Goal: Information Seeking & Learning: Understand process/instructions

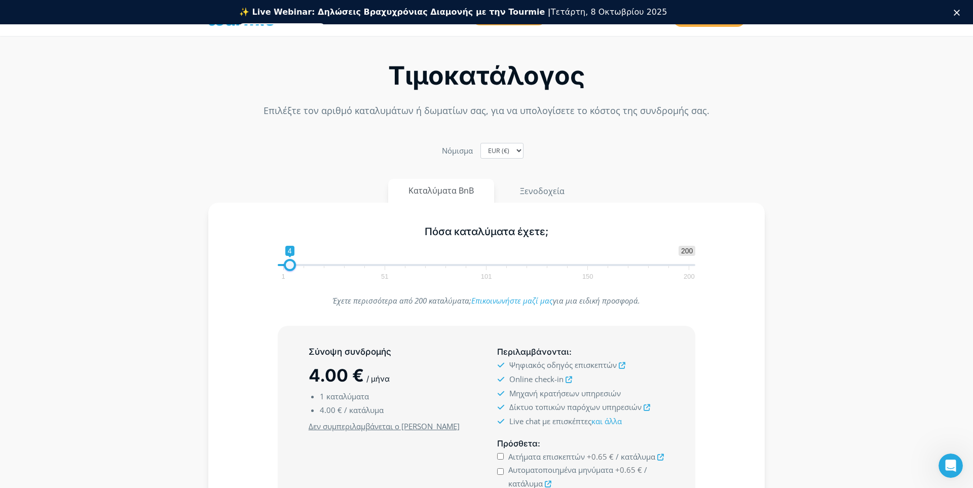
type input "3"
drag, startPoint x: 283, startPoint y: 242, endPoint x: 287, endPoint y: 255, distance: 13.8
click at [287, 255] on span "1 200 0 0 3 1 51 101 150 200" at bounding box center [487, 262] width 418 height 33
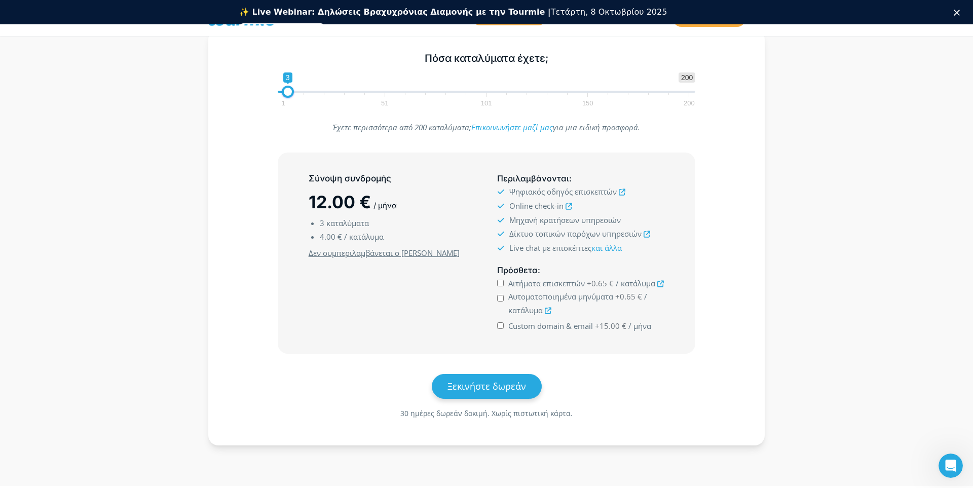
scroll to position [58, 0]
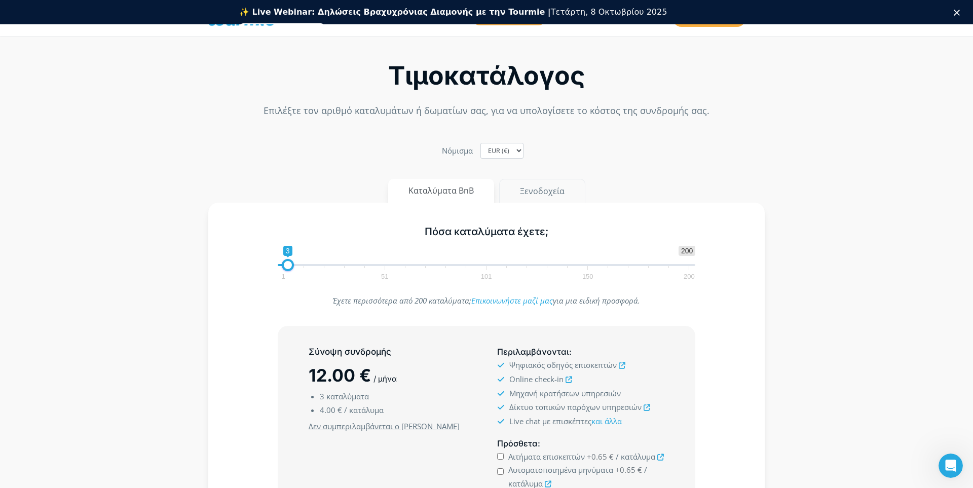
click at [536, 191] on button "Ξενοδοχεία" at bounding box center [542, 191] width 86 height 24
drag, startPoint x: 293, startPoint y: 267, endPoint x: 385, endPoint y: 272, distance: 91.9
click at [385, 272] on span "1 200 0 0 49 1 51 101 150 200" at bounding box center [487, 262] width 418 height 33
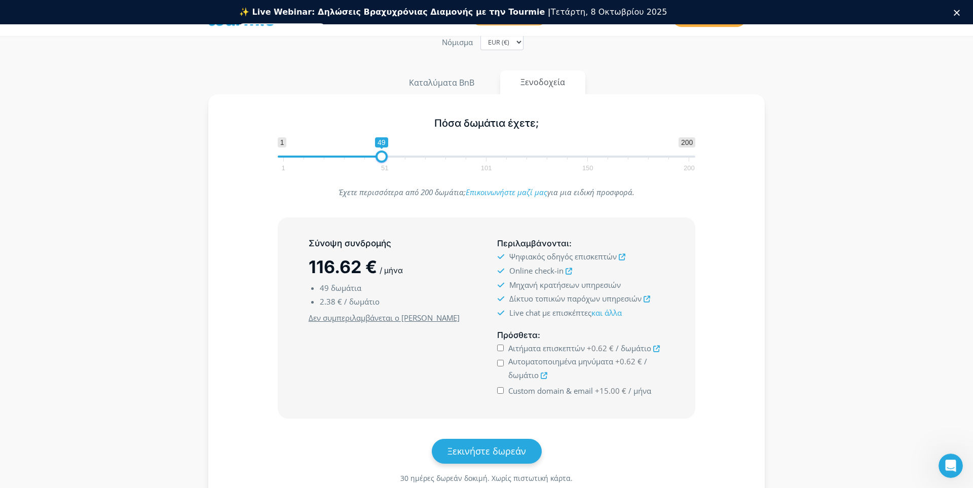
scroll to position [173, 0]
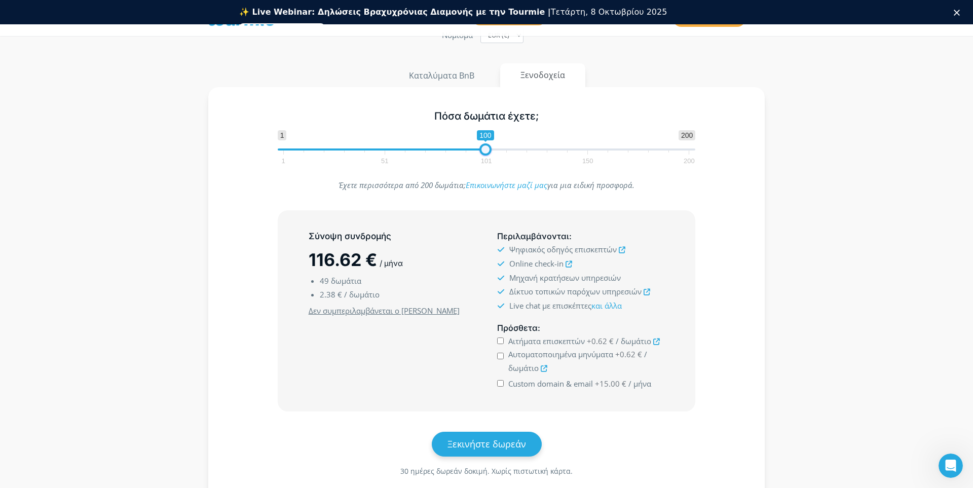
drag, startPoint x: 384, startPoint y: 149, endPoint x: 488, endPoint y: 153, distance: 104.0
click at [488, 153] on span at bounding box center [486, 149] width 12 height 12
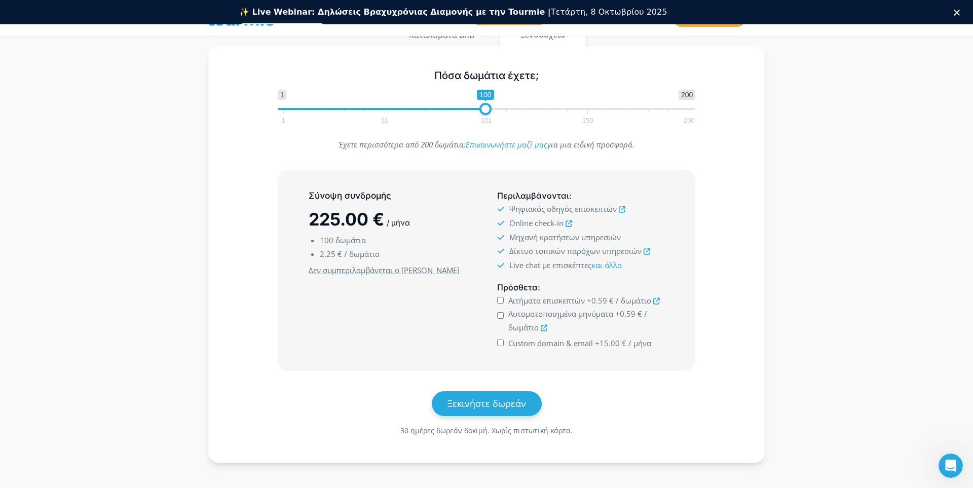
scroll to position [231, 0]
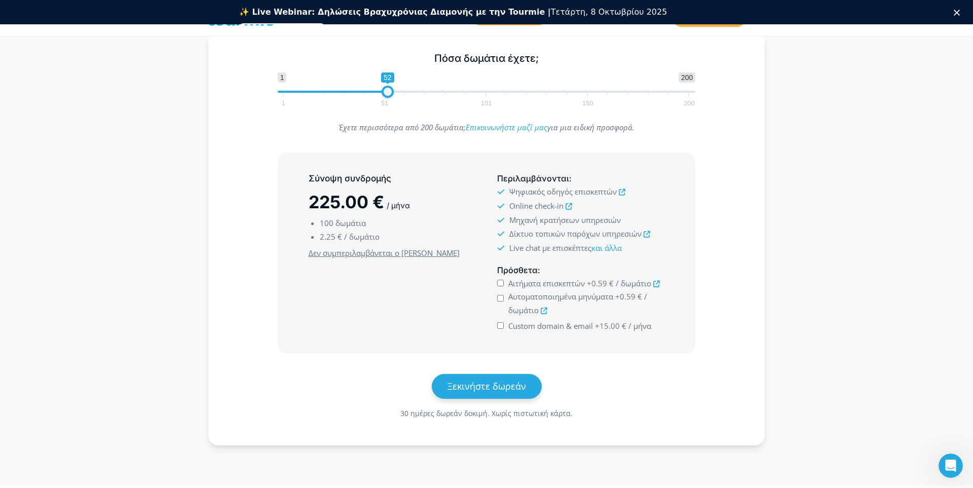
drag, startPoint x: 482, startPoint y: 93, endPoint x: 384, endPoint y: 103, distance: 98.9
click at [384, 103] on span "1 200 0 0 52 1 51 101 150 200" at bounding box center [487, 88] width 418 height 33
type input "10"
drag, startPoint x: 387, startPoint y: 91, endPoint x: 303, endPoint y: 102, distance: 85.4
click at [303, 102] on span "1 200 0 0 11 1 51 101 150 200" at bounding box center [487, 88] width 418 height 33
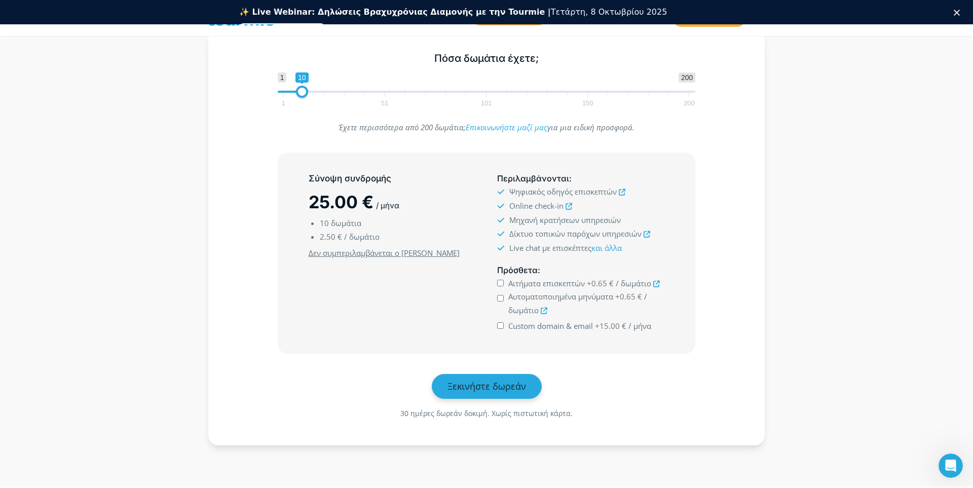
click at [508, 393] on link "Ξεκινήστε δωρεάν" at bounding box center [487, 386] width 110 height 25
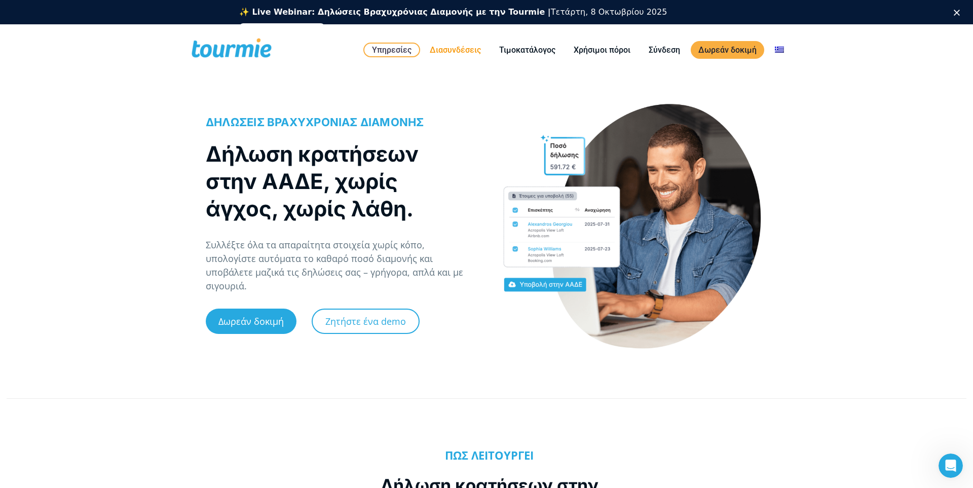
click at [467, 52] on link "Διασυνδέσεις" at bounding box center [455, 50] width 66 height 13
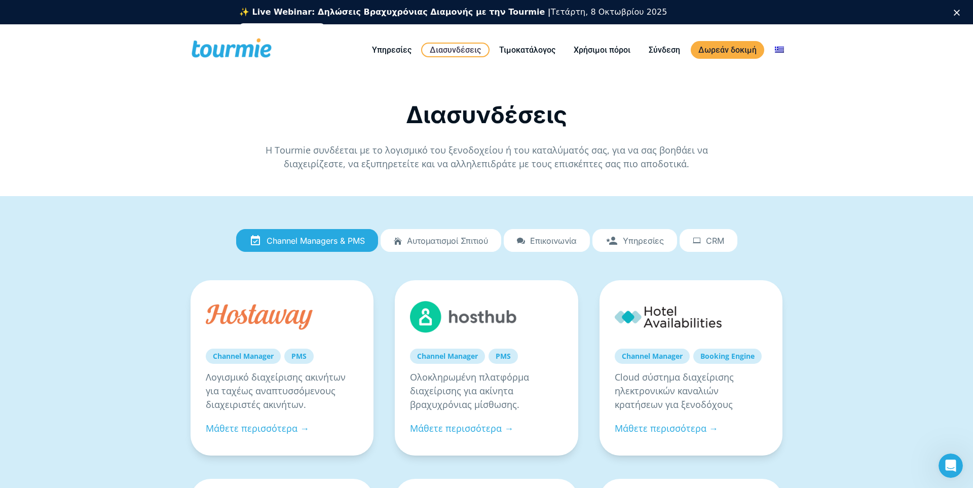
click at [481, 238] on span "Αυτοματισμοί Σπιτιού" at bounding box center [447, 240] width 81 height 9
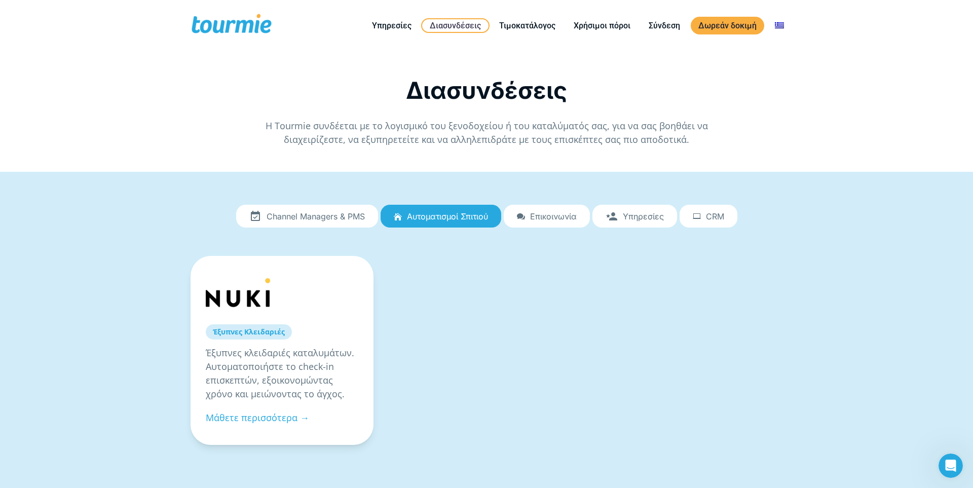
click at [560, 237] on div "Έξυπνες Κλειδαριές Έξυπνες κλειδαριές καταλυμάτων. Αυτοματοποιήστε το check-in …" at bounding box center [486, 357] width 593 height 254
click at [578, 224] on link "Επικοινωνία" at bounding box center [547, 216] width 86 height 23
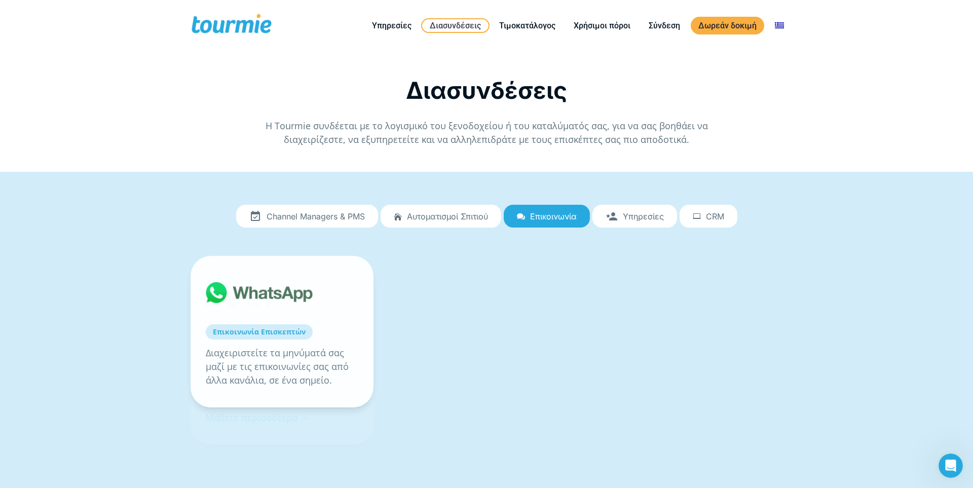
click at [634, 217] on span "Υπηρεσίες" at bounding box center [643, 216] width 41 height 9
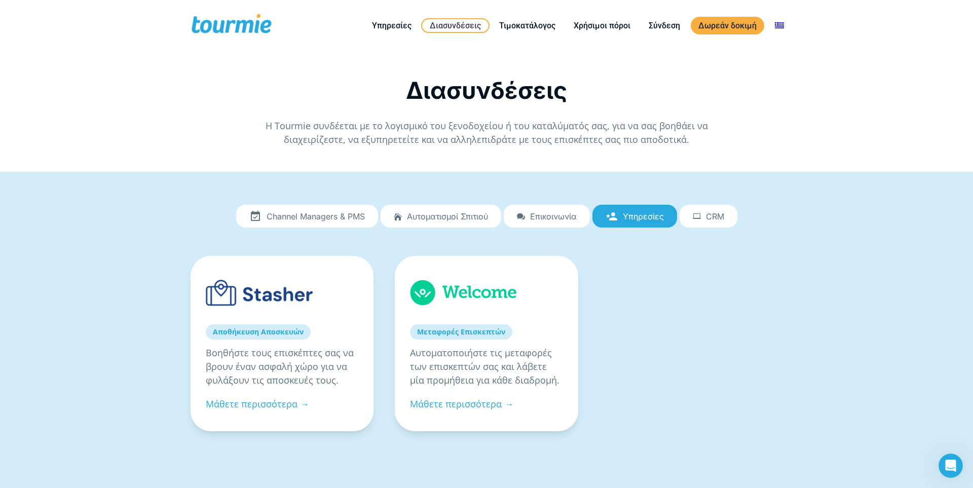
click at [712, 216] on span "CRM" at bounding box center [715, 216] width 18 height 9
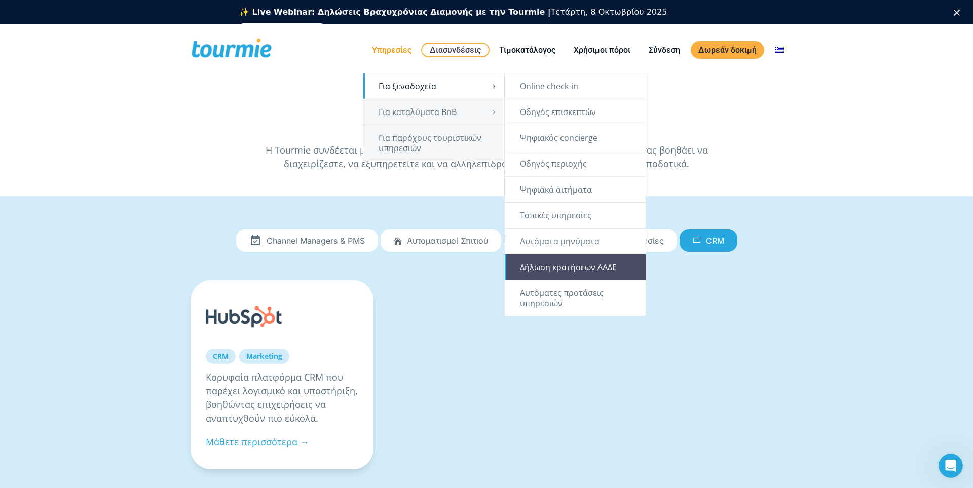
click at [574, 268] on link "Δήλωση κρατήσεων ΑΑΔΕ" at bounding box center [575, 266] width 141 height 25
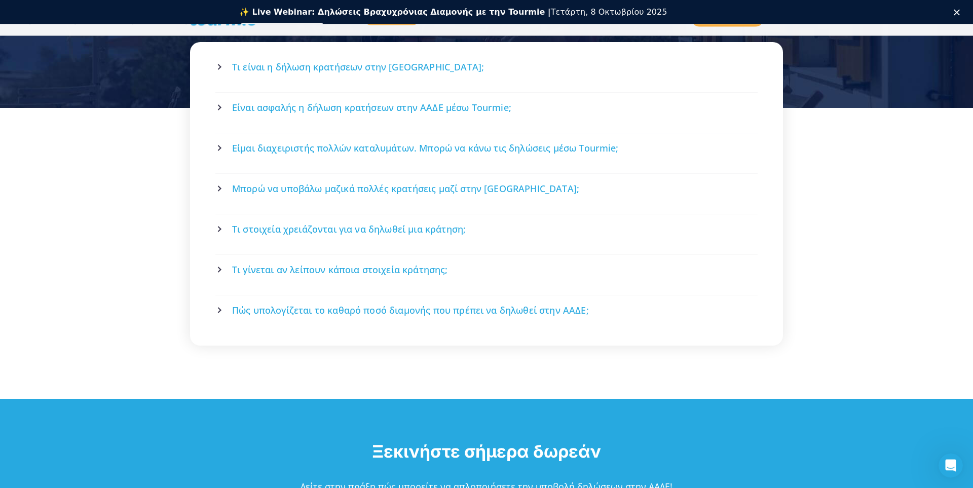
scroll to position [2254, 0]
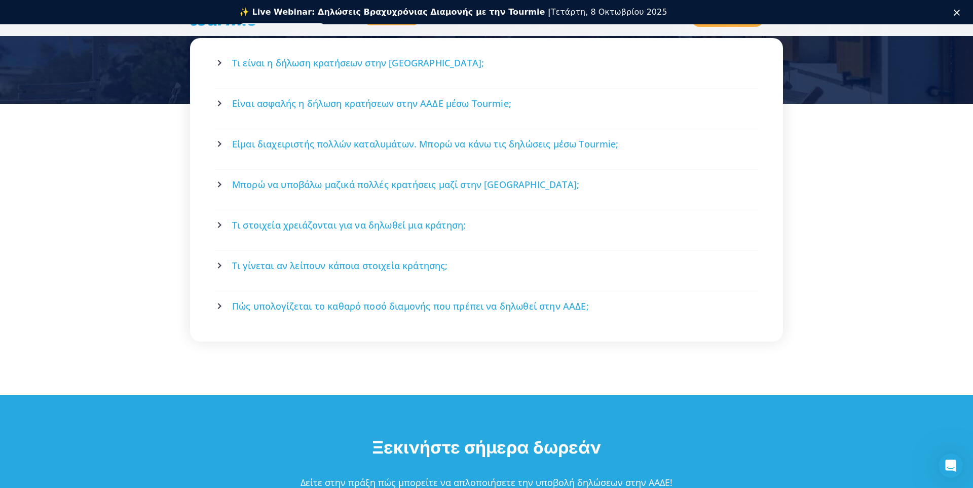
click at [313, 300] on span "Πώς υπολογίζεται το καθαρό ποσό διαμονής που πρέπει να δηλωθεί στην ΑΑΔΕ;" at bounding box center [410, 306] width 357 height 13
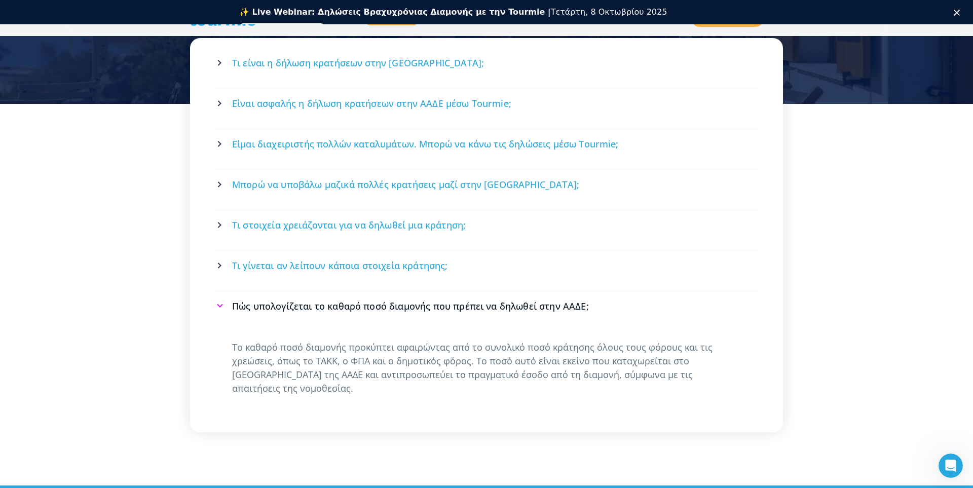
click at [425, 349] on p "Το καθαρό ποσό διαμονής προκύπτει αφαιρώντας από το συνολικό ποσό κράτησης όλου…" at bounding box center [486, 368] width 509 height 55
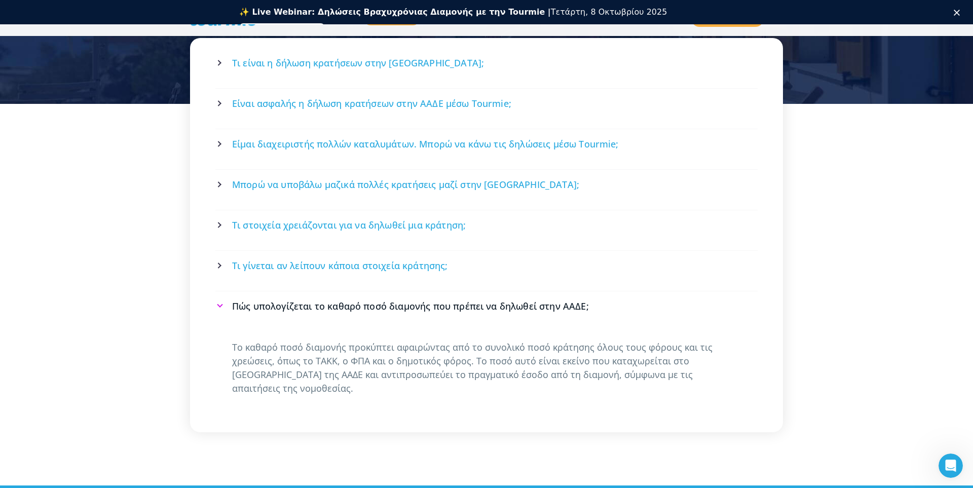
click at [294, 359] on p "Το καθαρό ποσό διαμονής προκύπτει αφαιρώντας από το συνολικό ποσό κράτησης όλου…" at bounding box center [486, 368] width 509 height 55
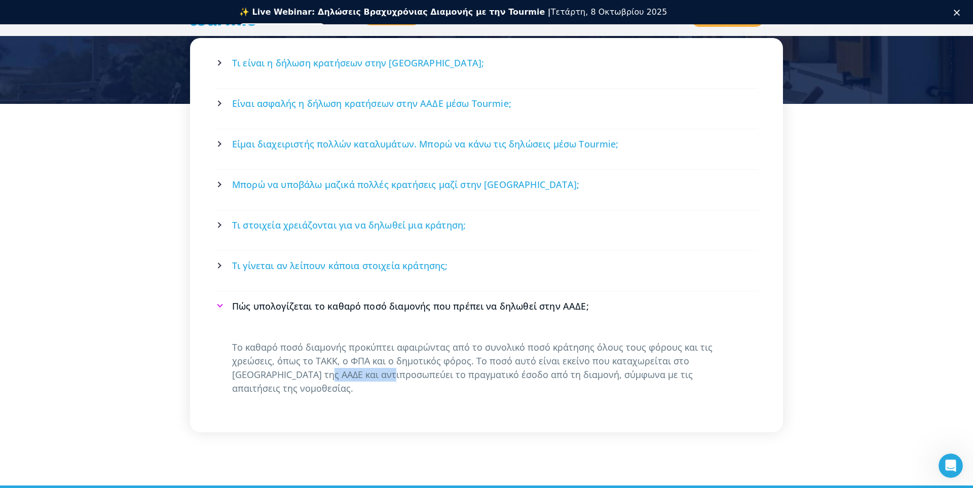
click at [336, 260] on span "Τι γίνεται αν λείπουν κάποια στοιχεία κράτησης;" at bounding box center [340, 266] width 216 height 13
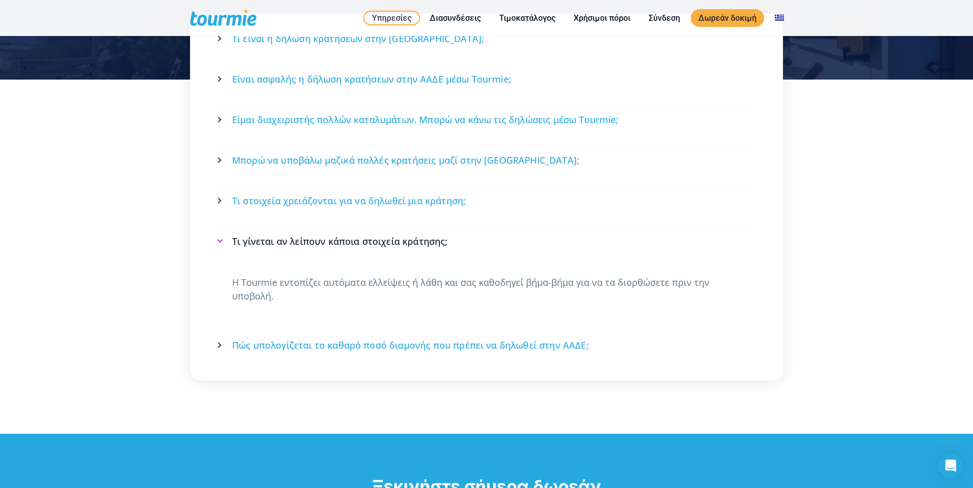
click at [356, 154] on span "Μπορώ να υποβάλω μαζικά πολλές κρατήσεις μαζί στην Tourmie;" at bounding box center [405, 160] width 347 height 13
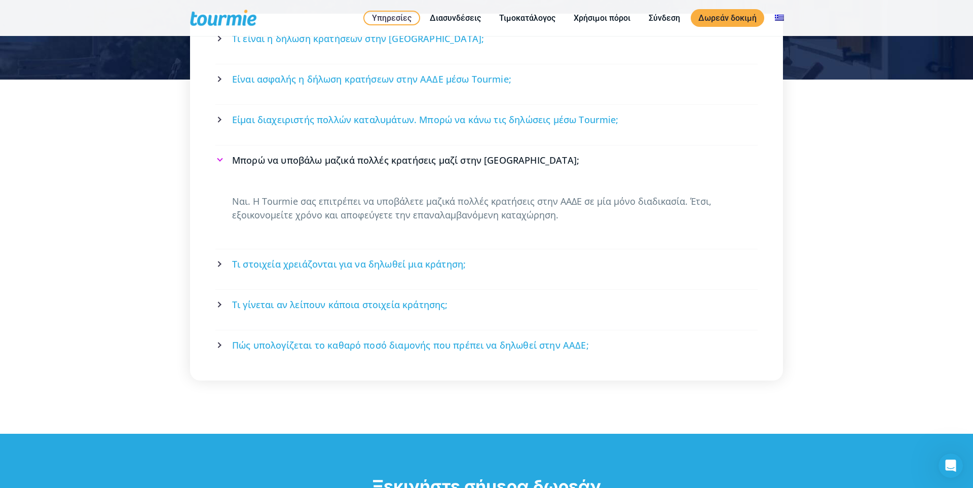
click at [336, 258] on span "Τι στοιχεία χρειάζονται για να δηλωθεί μια κράτηση;" at bounding box center [349, 264] width 234 height 13
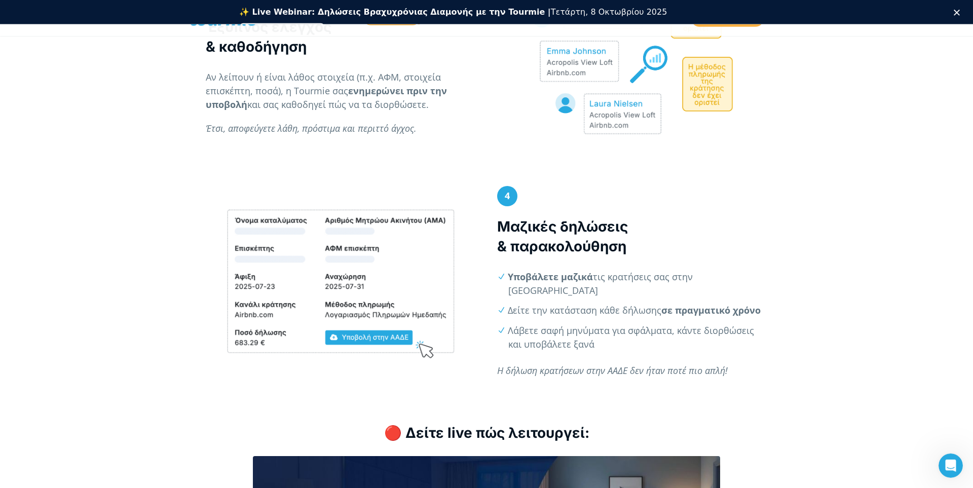
scroll to position [982, 0]
